Goal: Information Seeking & Learning: Learn about a topic

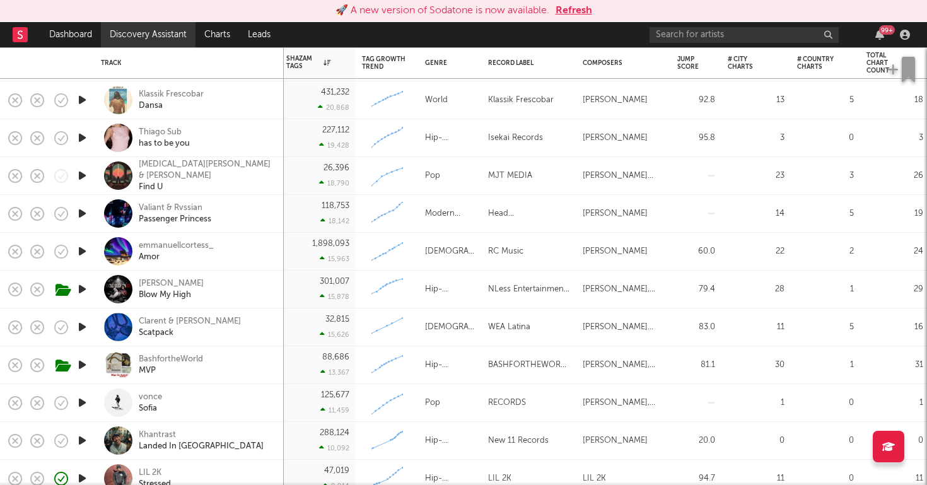
click at [146, 34] on link "Discovery Assistant" at bounding box center [148, 34] width 95 height 25
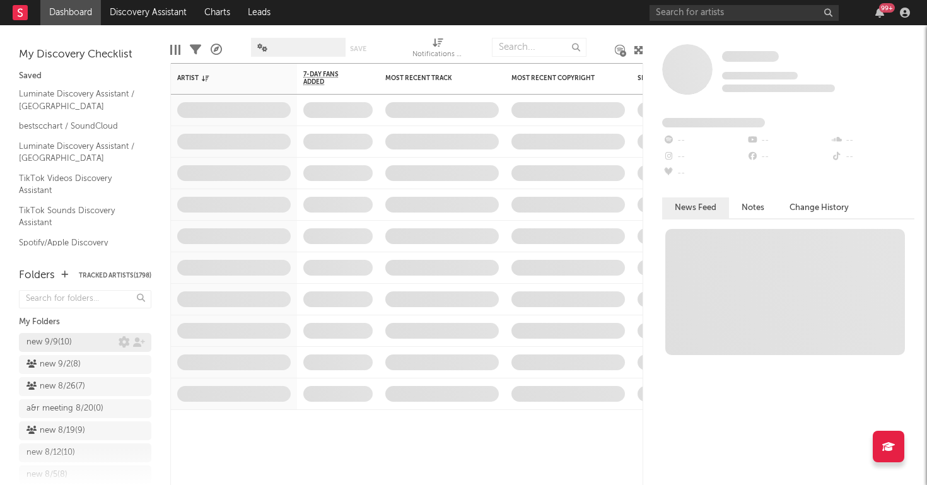
click at [42, 342] on div "new 9/9 ( 10 )" at bounding box center [48, 342] width 45 height 15
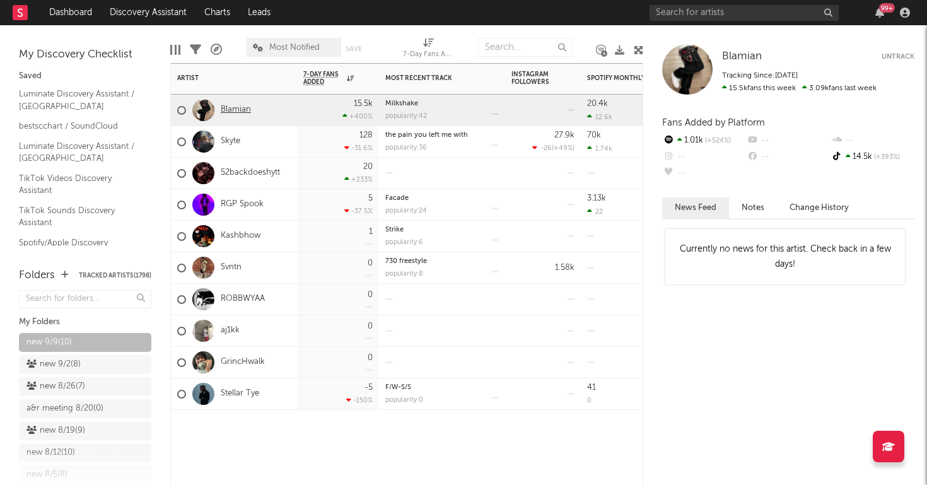
click at [234, 112] on link "Blamian" at bounding box center [236, 110] width 30 height 11
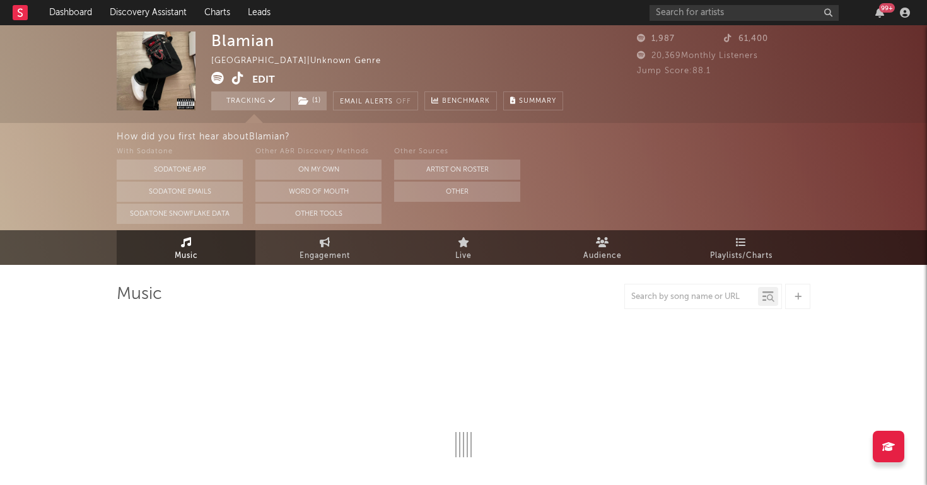
select select "1w"
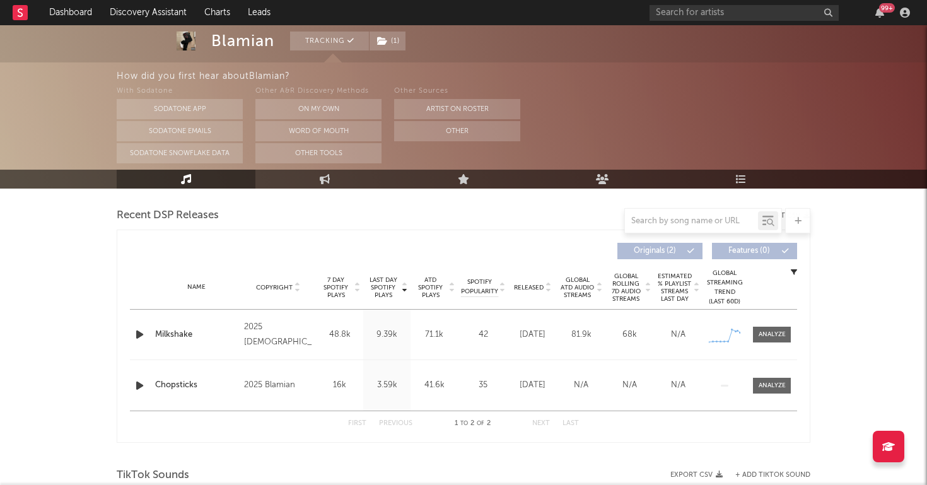
scroll to position [443, 0]
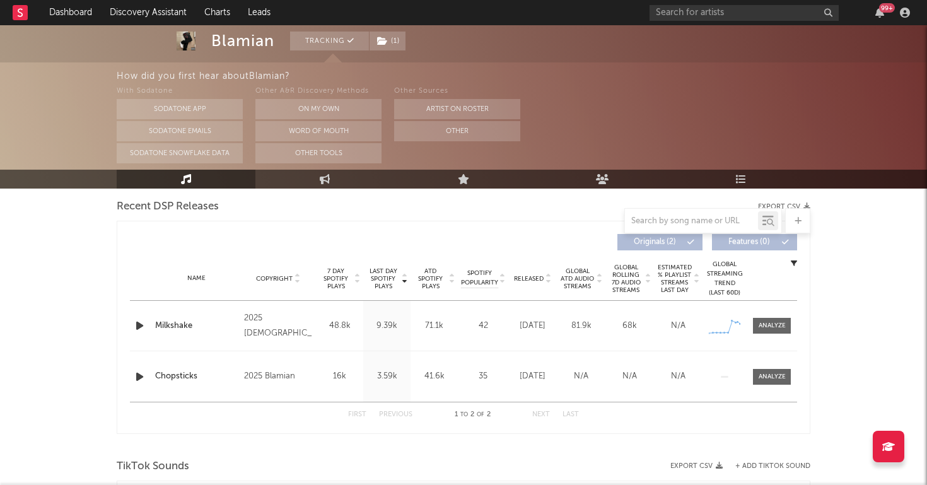
click at [134, 324] on icon "button" at bounding box center [139, 326] width 13 height 16
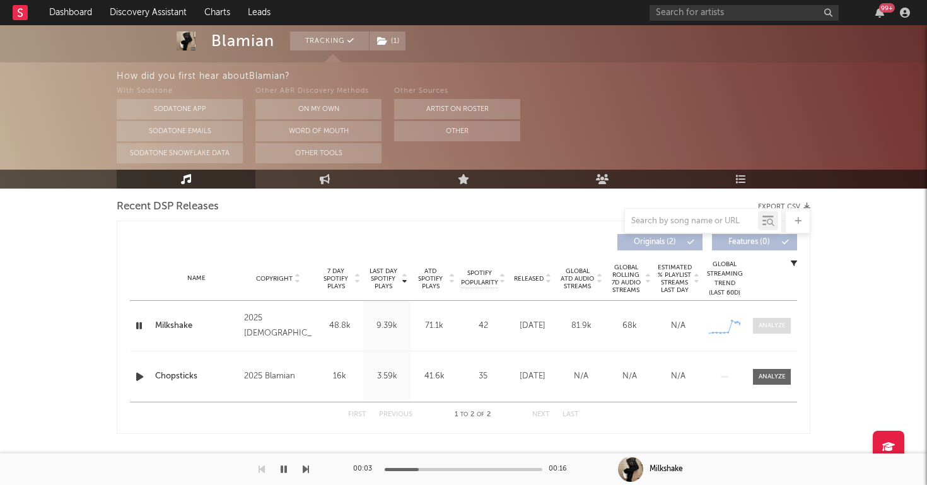
click at [757, 333] on span at bounding box center [772, 326] width 38 height 16
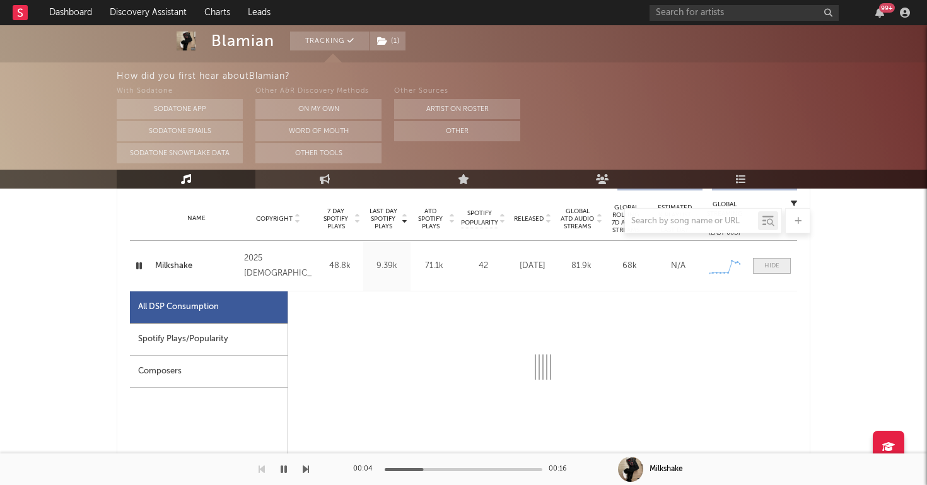
select select "1w"
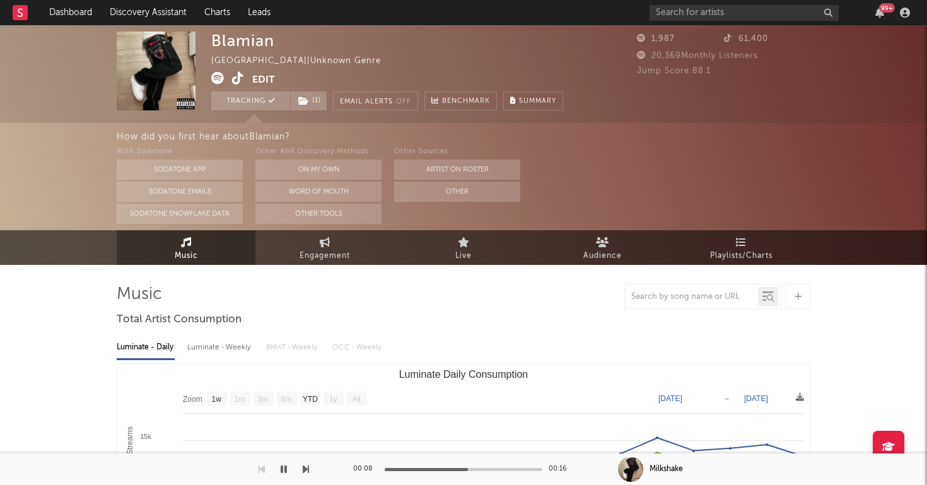
scroll to position [0, 0]
click at [71, 16] on link "Dashboard" at bounding box center [70, 12] width 61 height 25
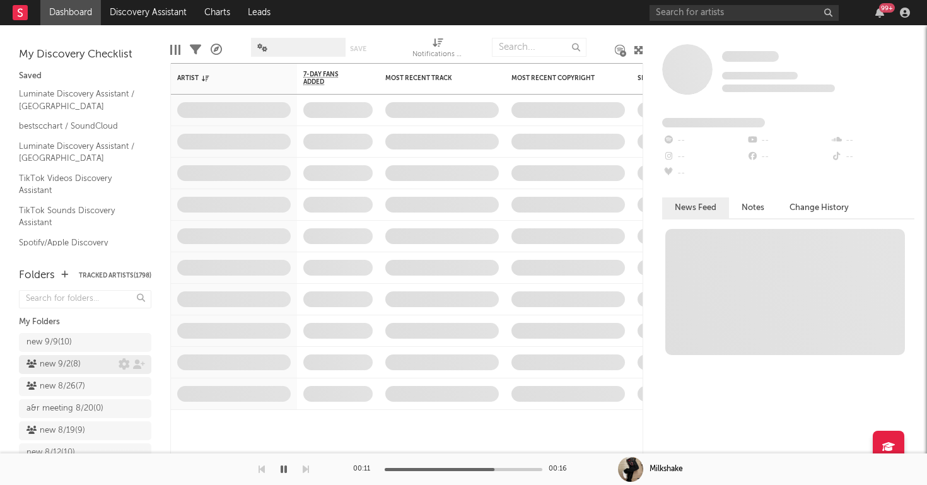
click at [69, 361] on div "new 9/2 ( 8 )" at bounding box center [53, 364] width 54 height 15
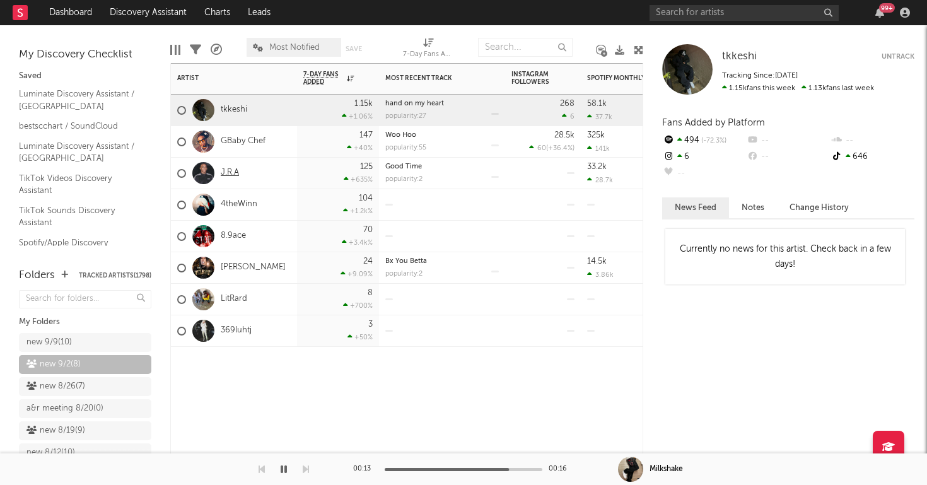
click at [228, 173] on link "J.R.A" at bounding box center [230, 173] width 18 height 11
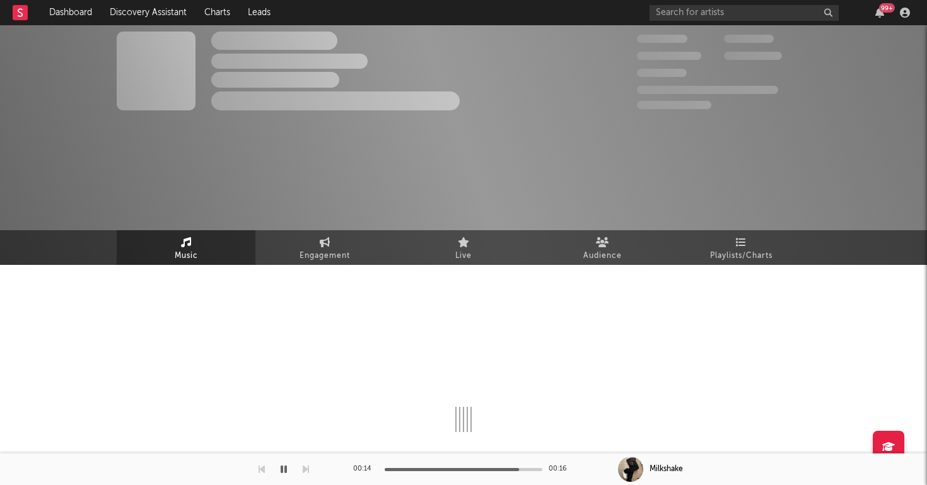
select select "1w"
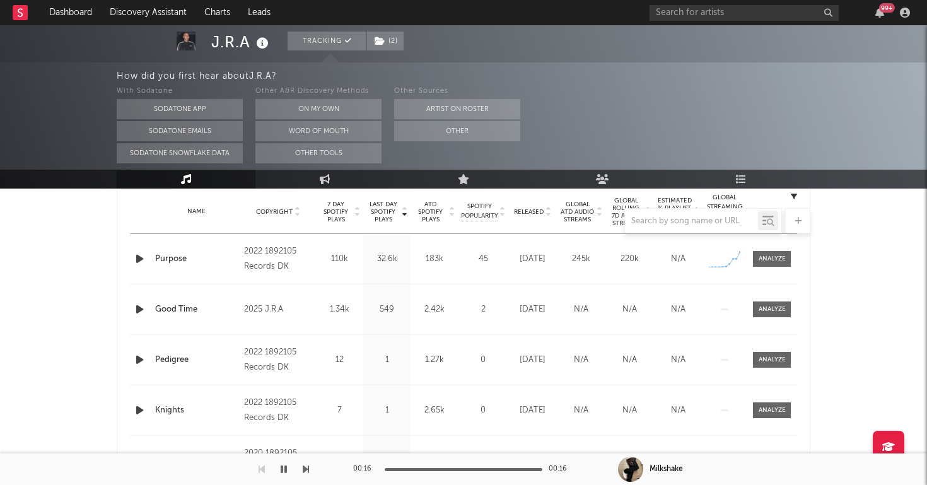
scroll to position [518, 0]
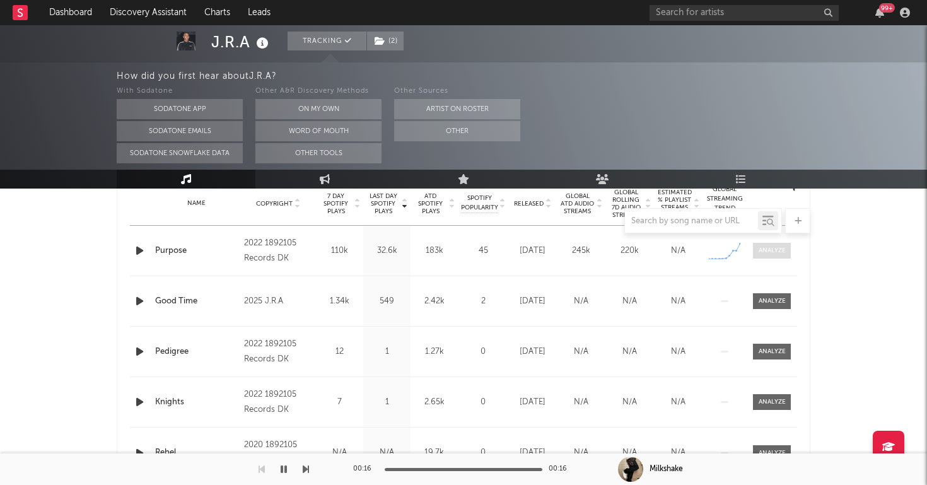
click at [771, 245] on span at bounding box center [772, 251] width 38 height 16
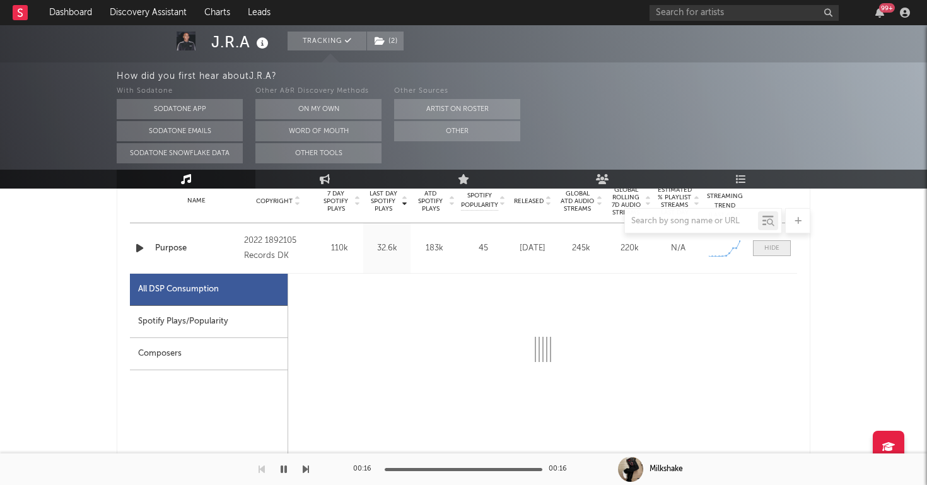
scroll to position [561, 0]
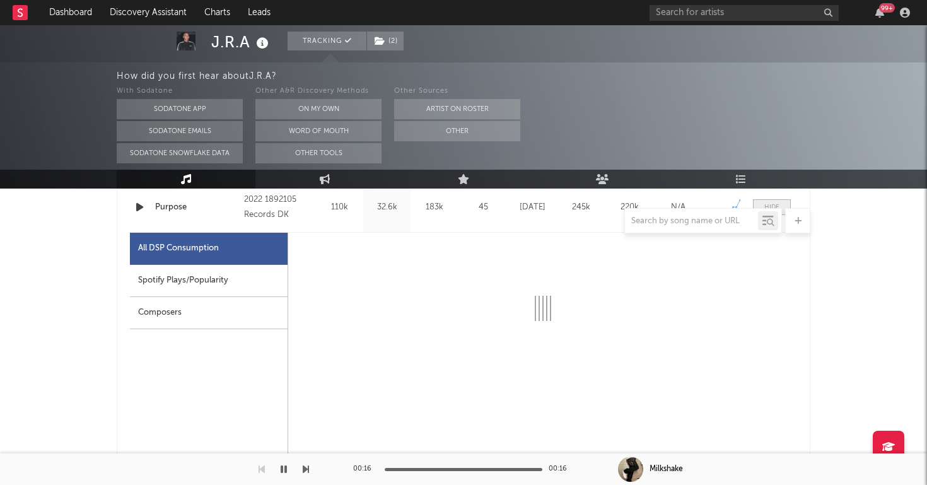
select select "1w"
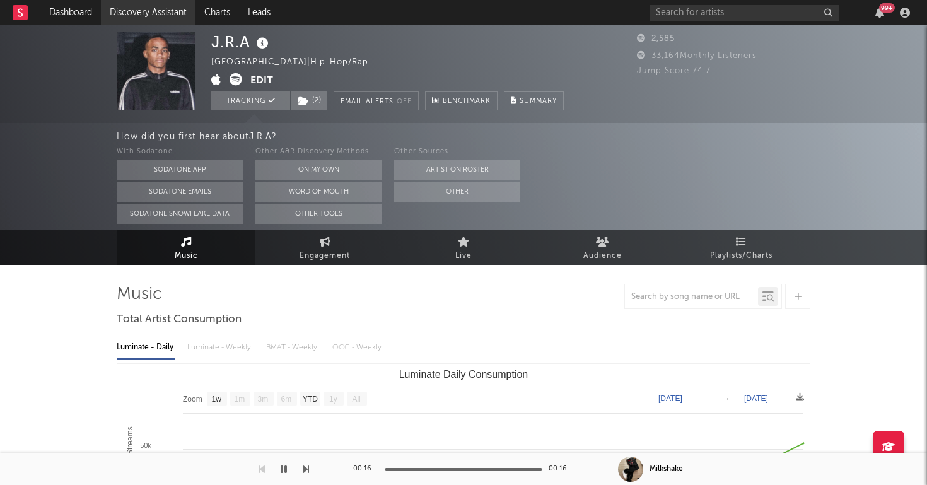
scroll to position [0, 0]
click at [142, 6] on link "Discovery Assistant" at bounding box center [148, 12] width 95 height 25
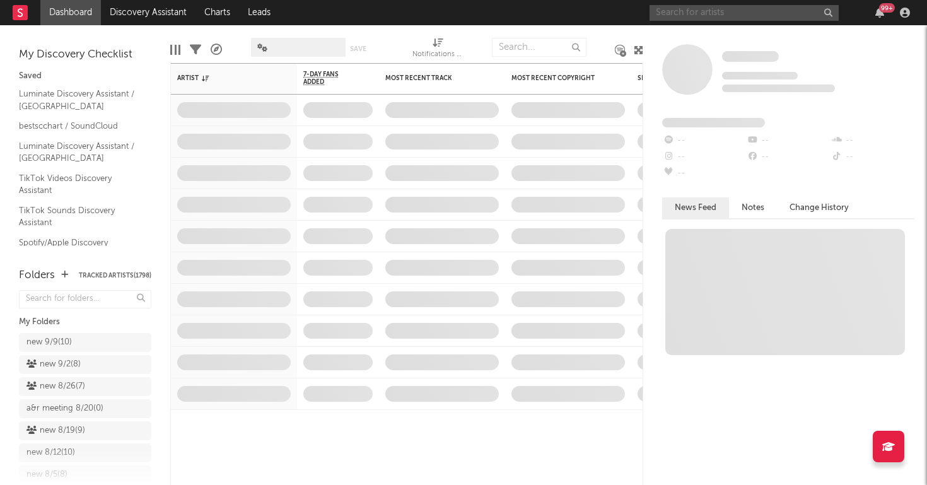
click at [691, 14] on input "text" at bounding box center [744, 13] width 189 height 16
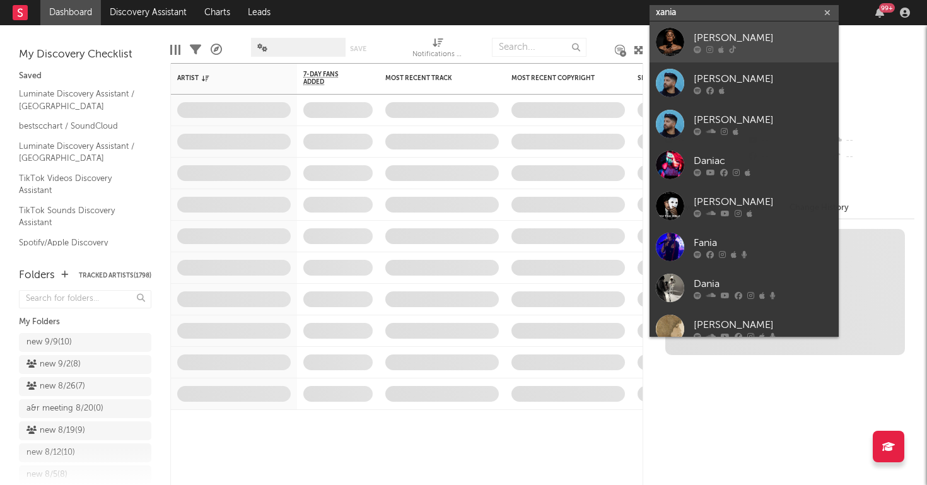
type input "xania"
click at [687, 43] on link "[PERSON_NAME]" at bounding box center [744, 41] width 189 height 41
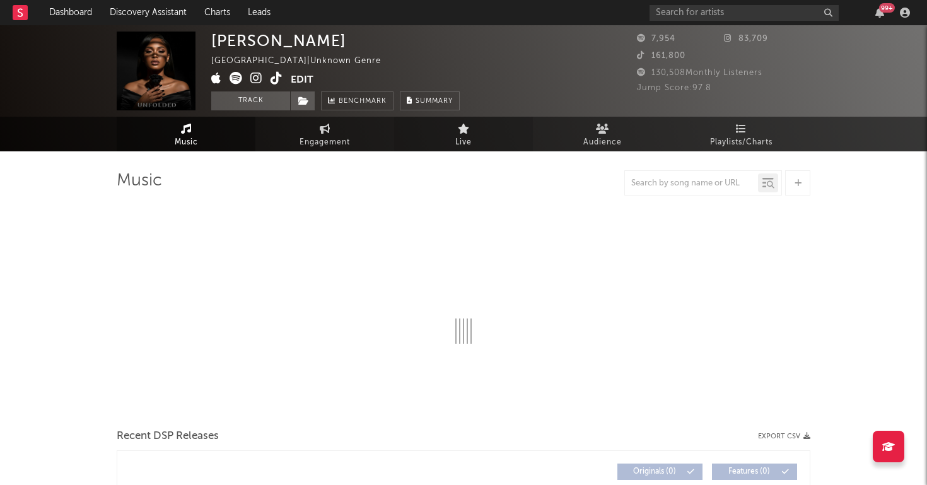
select select "1w"
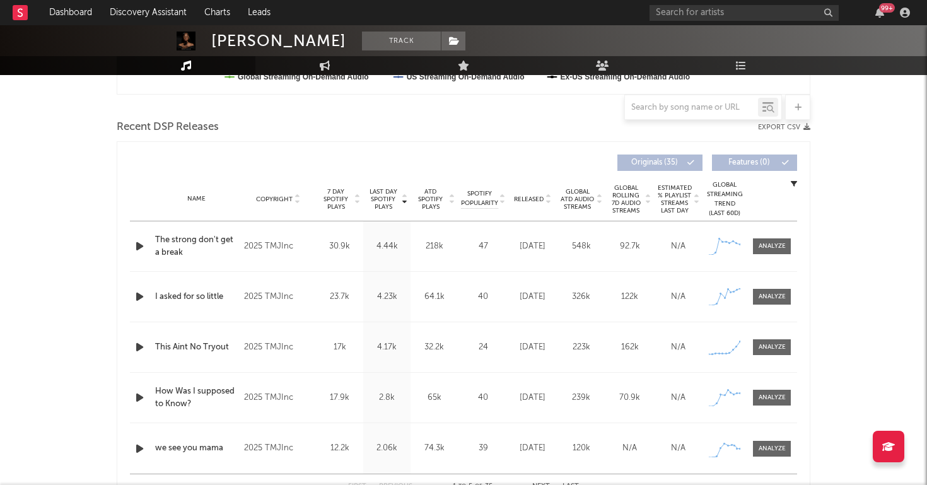
scroll to position [388, 0]
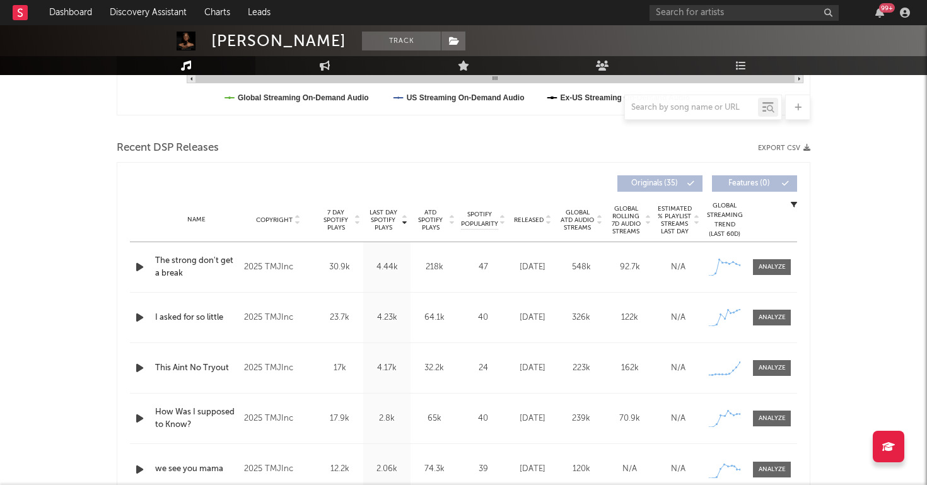
click at [528, 213] on div "Name Copyright Label Album Names Composer Names 7 Day Spotify Plays Last Day Sp…" at bounding box center [463, 220] width 667 height 44
click at [529, 221] on span "Released" at bounding box center [529, 220] width 30 height 8
click at [779, 260] on span at bounding box center [772, 267] width 38 height 16
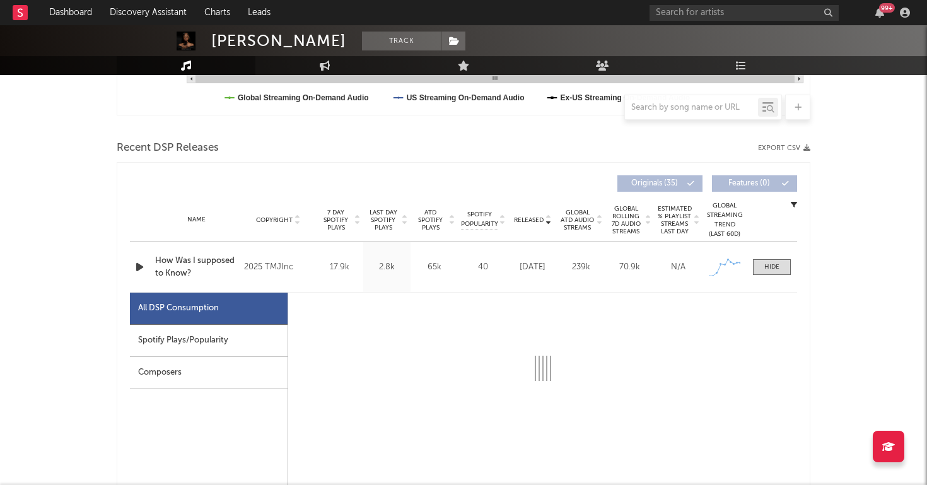
select select "1w"
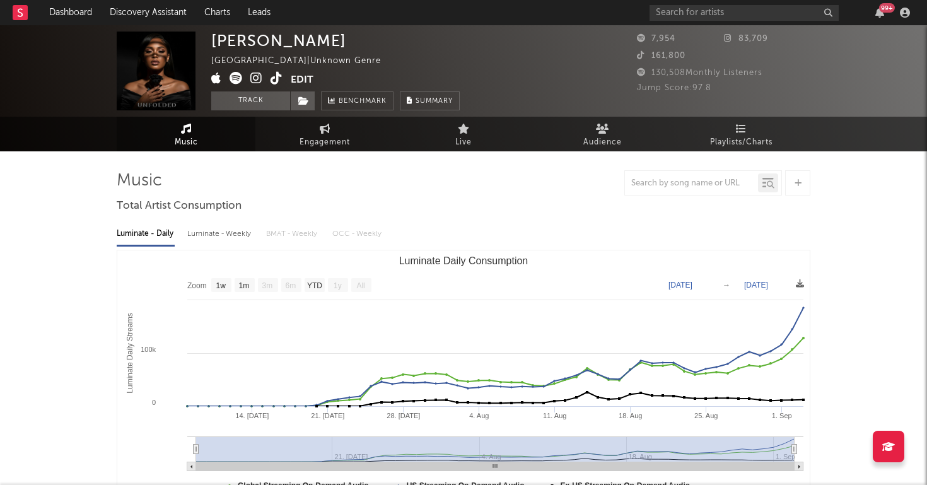
scroll to position [0, 0]
click at [346, 149] on span "Engagement" at bounding box center [325, 142] width 50 height 15
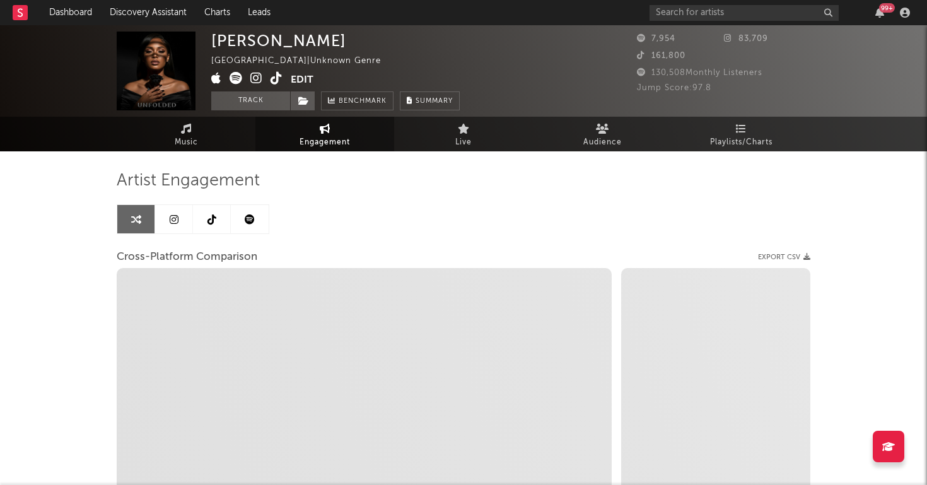
select select "1w"
click at [196, 139] on span "Music" at bounding box center [186, 142] width 23 height 15
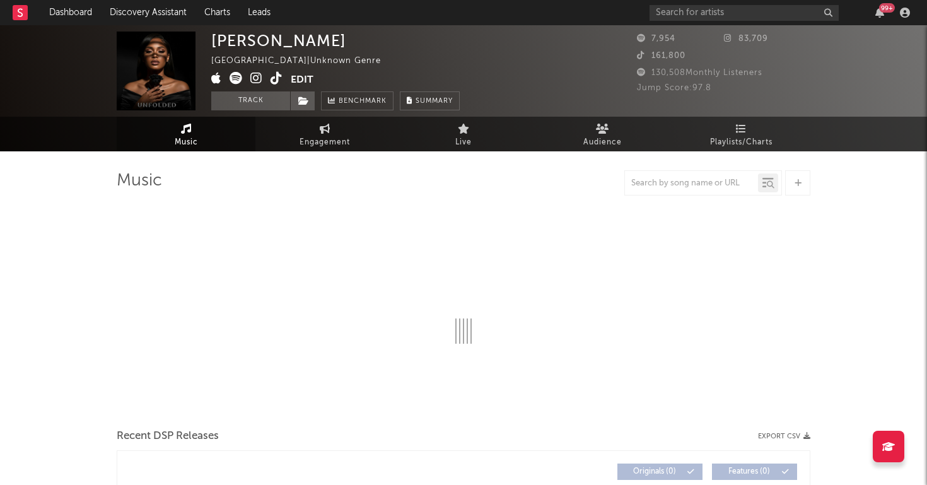
select select "1w"
